Goal: Task Accomplishment & Management: Manage account settings

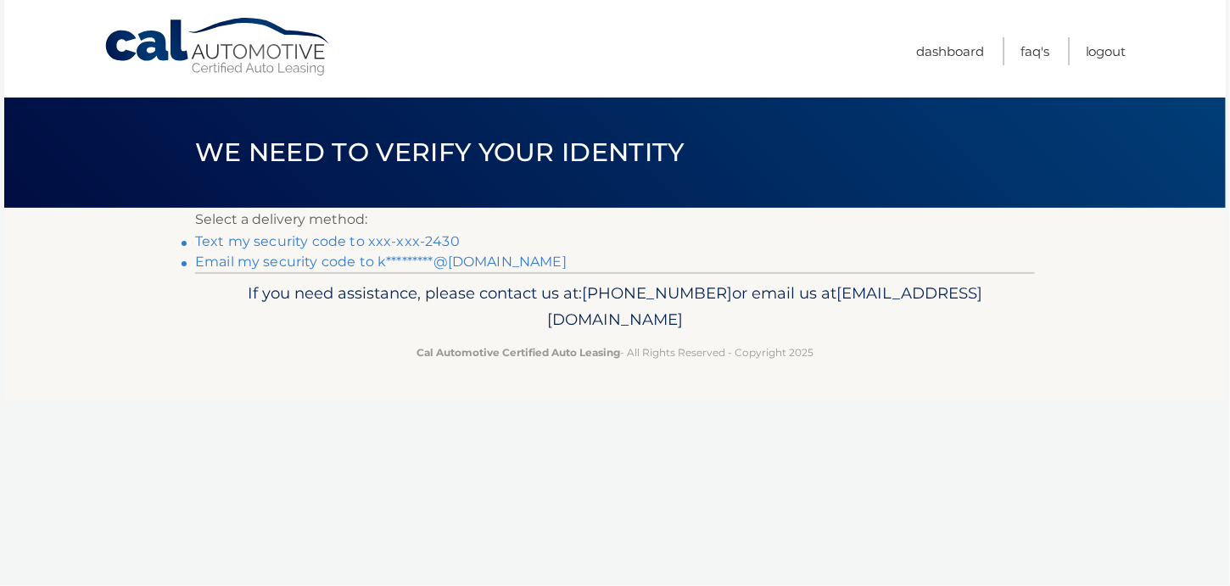
click at [338, 260] on link "Email my security code to k*********@aol.com" at bounding box center [380, 262] width 371 height 16
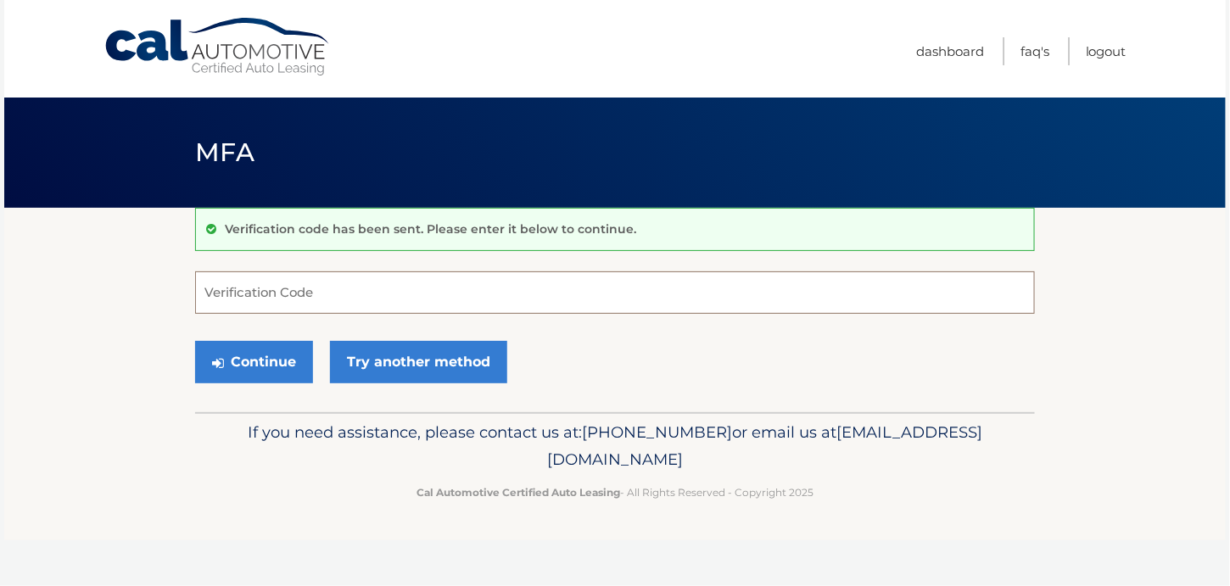
click at [331, 297] on input "Verification Code" at bounding box center [615, 292] width 840 height 42
type input "424935"
click at [195, 341] on button "Continue" at bounding box center [254, 362] width 118 height 42
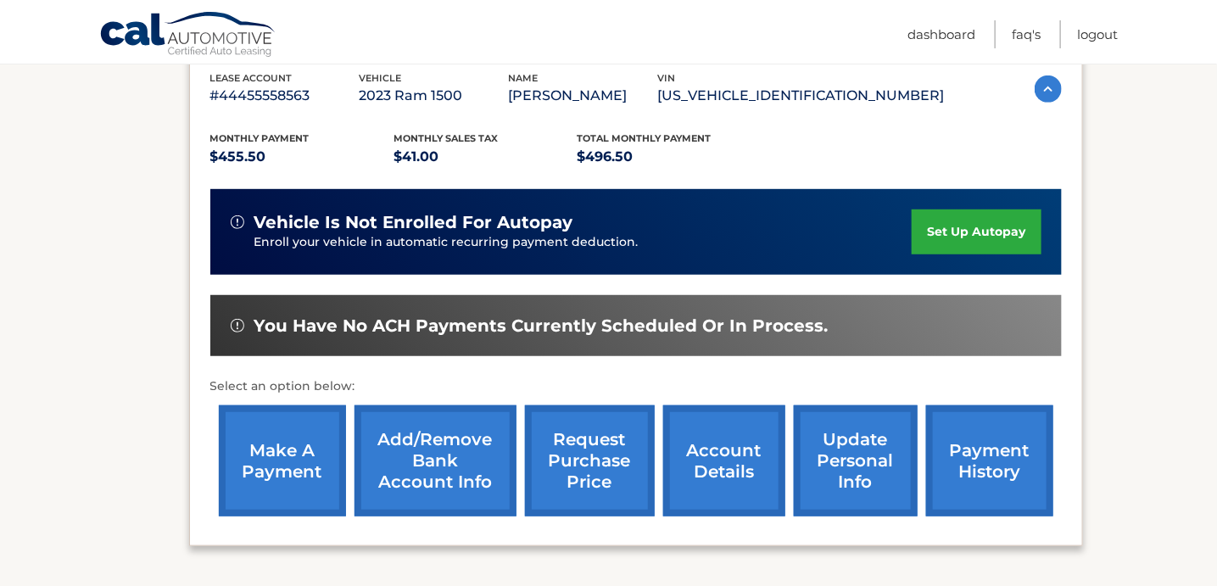
scroll to position [339, 0]
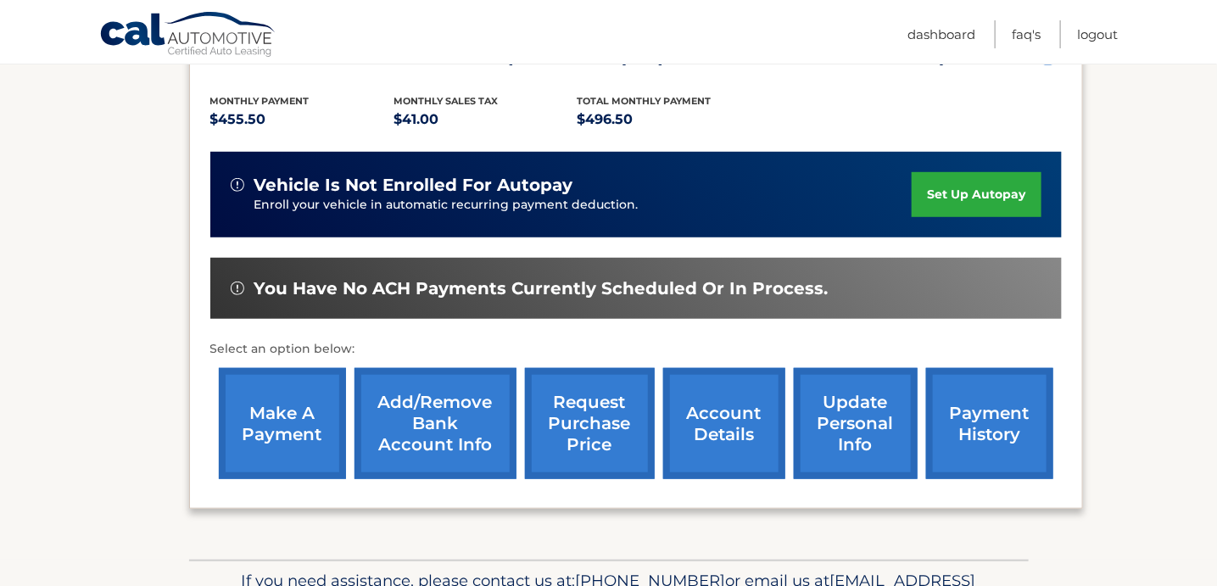
click at [992, 419] on link "payment history" at bounding box center [989, 423] width 127 height 111
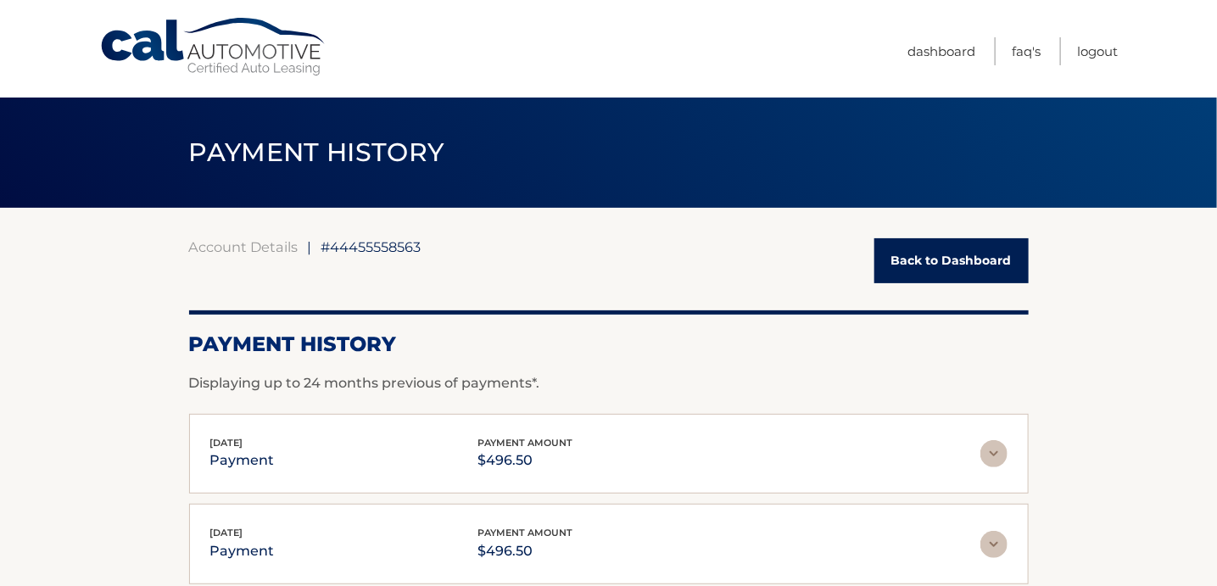
click at [953, 252] on link "Back to Dashboard" at bounding box center [951, 260] width 154 height 45
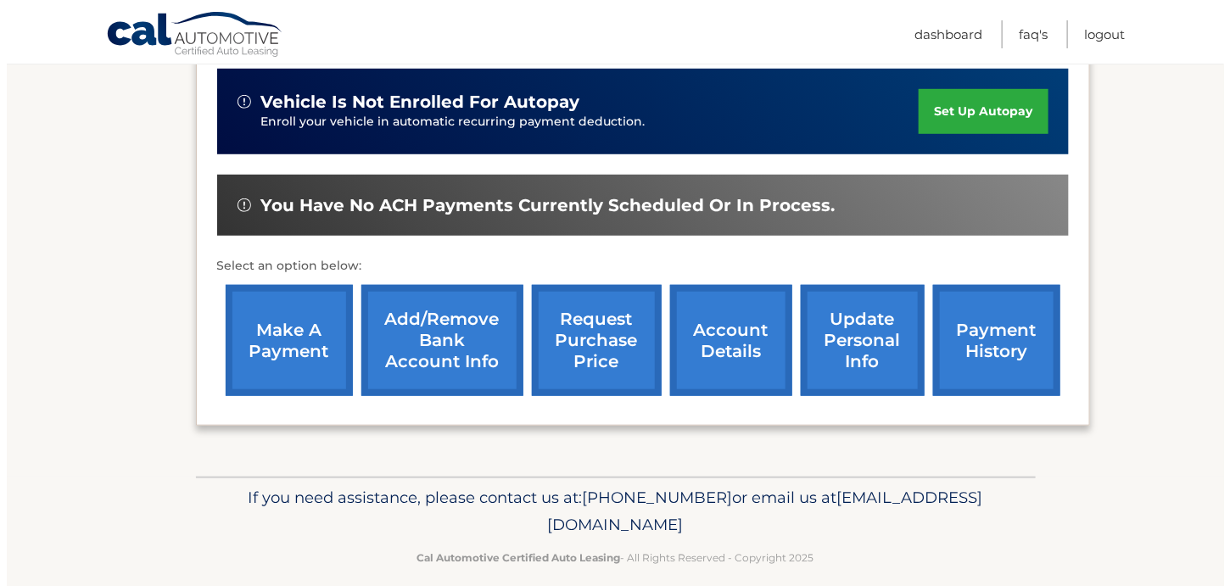
scroll to position [424, 0]
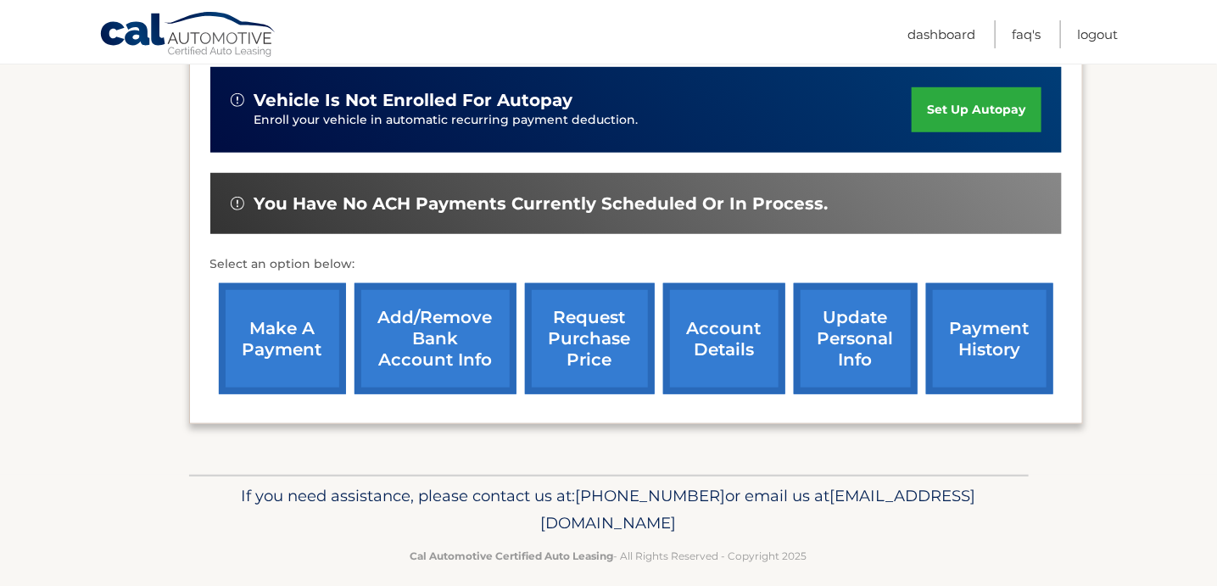
click at [591, 341] on link "request purchase price" at bounding box center [590, 338] width 130 height 111
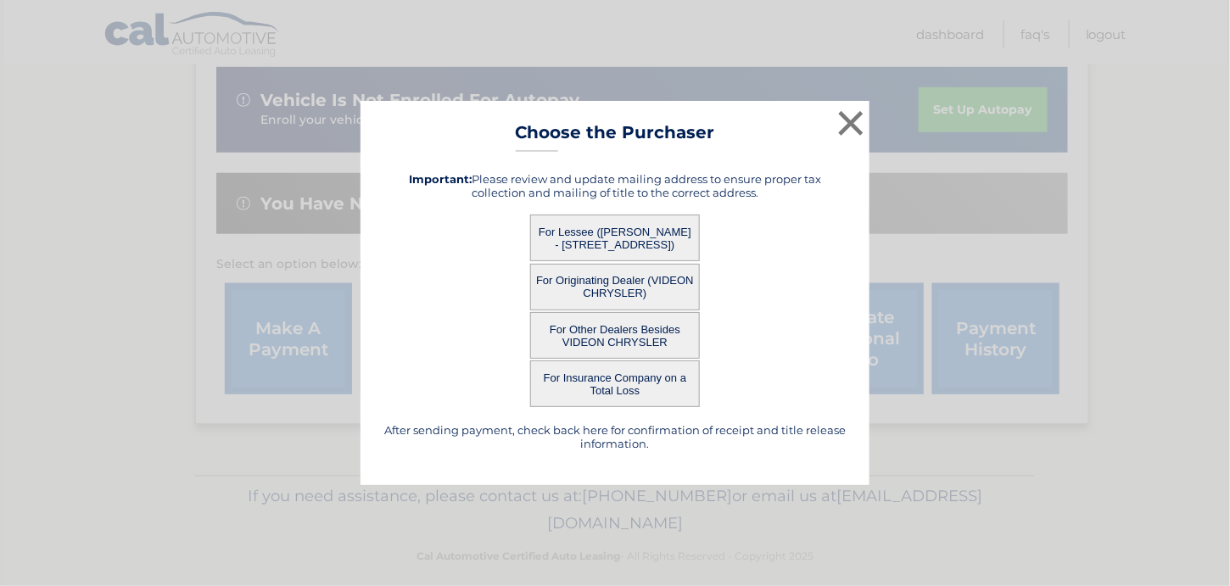
click at [598, 232] on button "For Lessee ([PERSON_NAME] - [STREET_ADDRESS])" at bounding box center [615, 238] width 170 height 47
click at [635, 235] on button "For Lessee ([PERSON_NAME] - [STREET_ADDRESS])" at bounding box center [615, 238] width 170 height 47
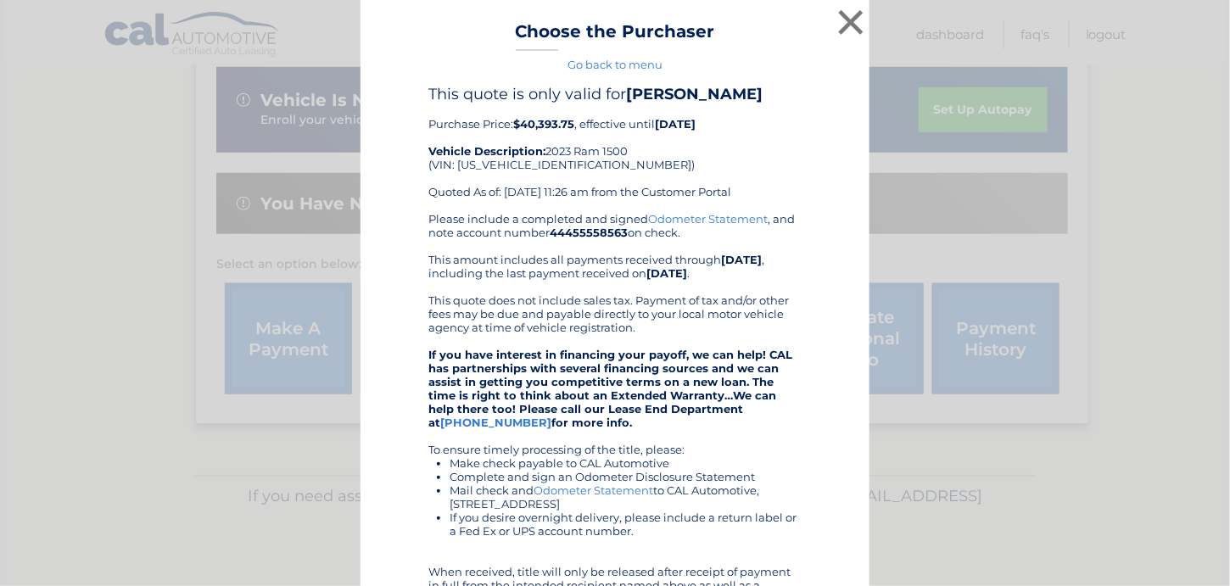
click at [635, 235] on div "Please include a completed and signed Odometer Statement , and note account num…" at bounding box center [614, 442] width 373 height 461
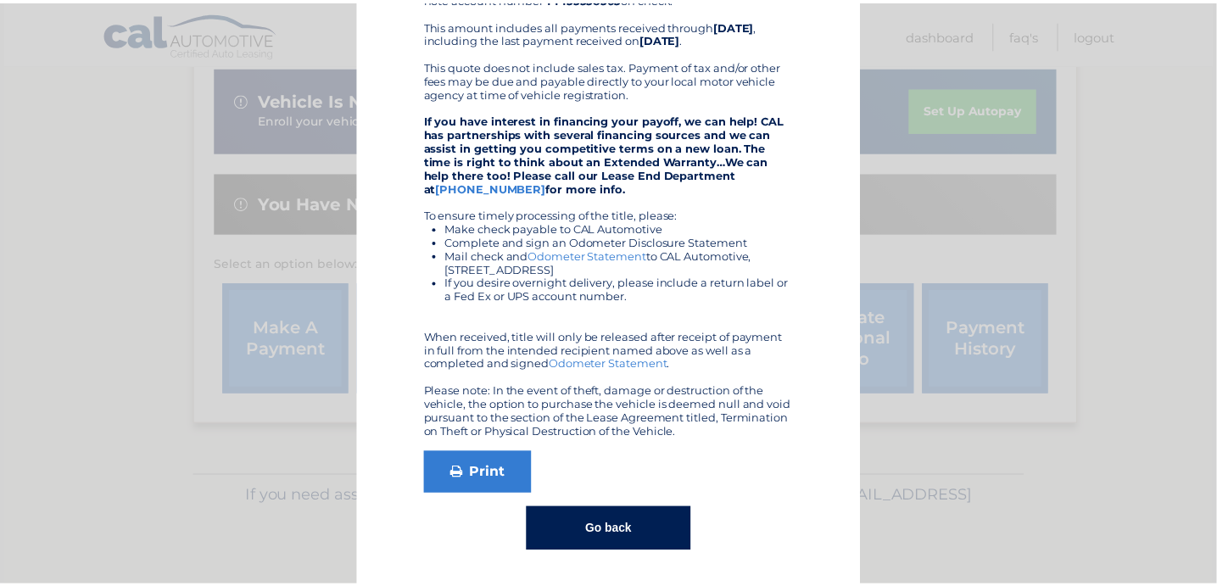
scroll to position [0, 0]
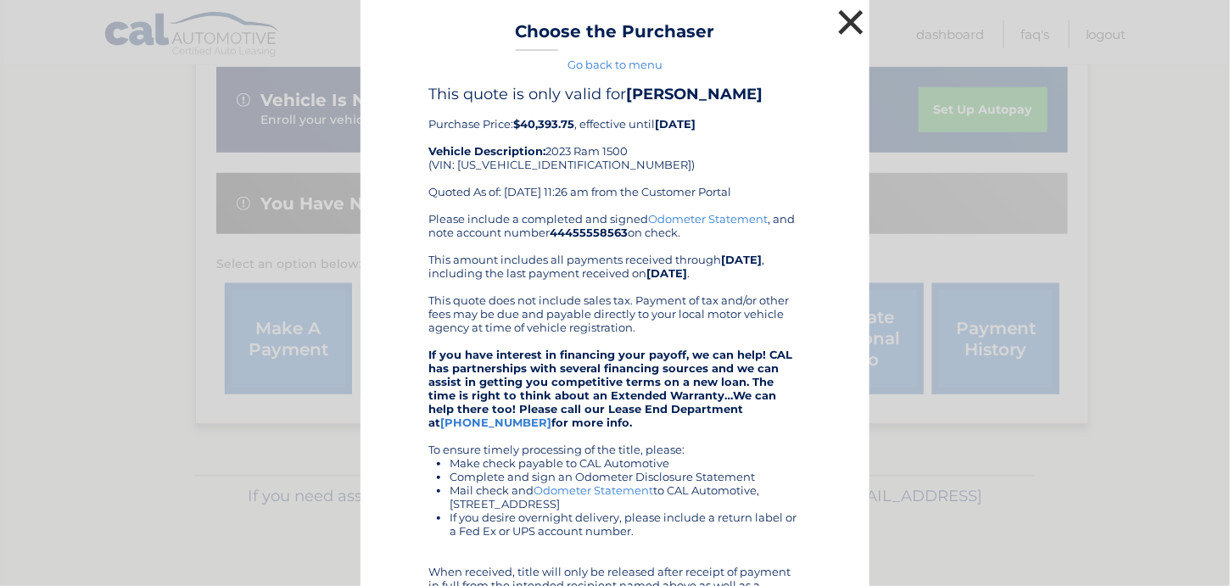
click at [847, 23] on button "×" at bounding box center [851, 22] width 34 height 34
